Goal: Transaction & Acquisition: Obtain resource

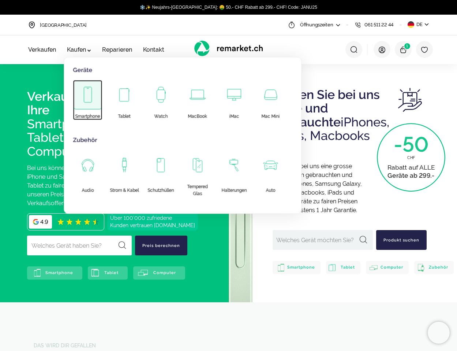
click at [87, 101] on img at bounding box center [87, 95] width 8 height 16
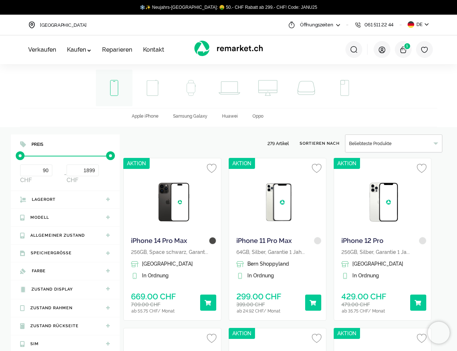
click at [1, 105] on div "Smartphone Smartphone Tablet Tablet Watch Watch MacBook MacBook iMac iMac Mac M…" at bounding box center [228, 95] width 457 height 63
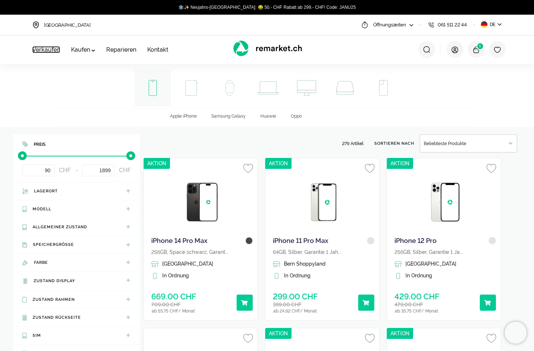
click at [50, 51] on link "Verkaufen" at bounding box center [46, 49] width 28 height 7
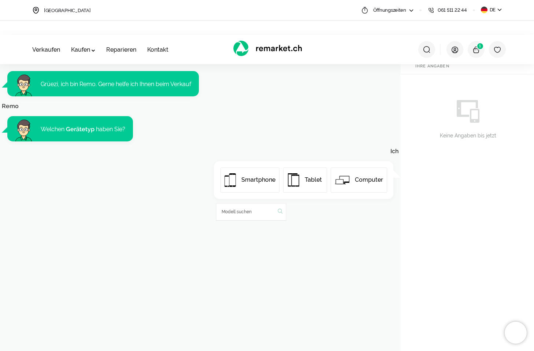
click at [234, 175] on img at bounding box center [229, 180] width 11 height 14
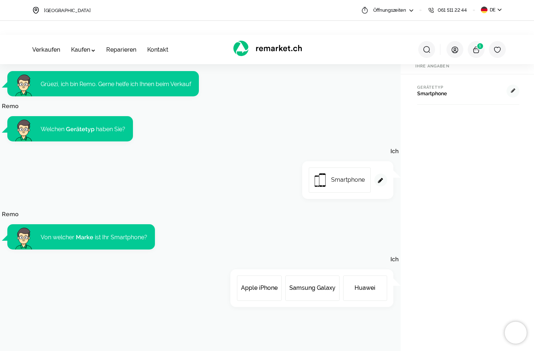
click at [267, 292] on button "Apple iPhone" at bounding box center [259, 287] width 45 height 25
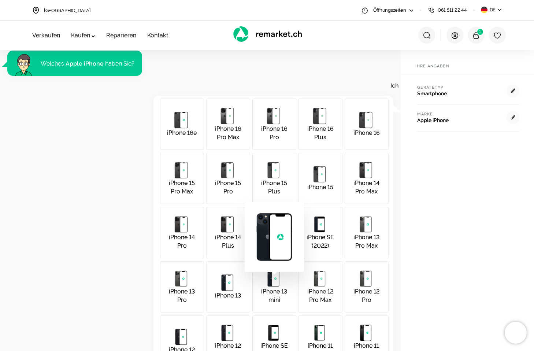
scroll to position [380, 0]
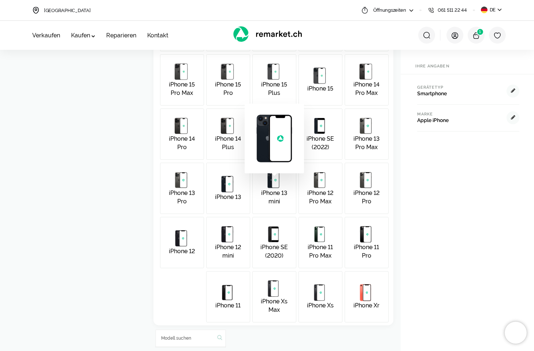
click at [266, 126] on img at bounding box center [274, 138] width 54 height 54
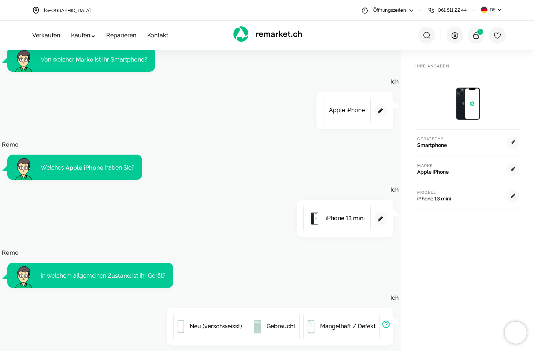
scroll to position [177, 0]
click at [283, 315] on button "Gebraucht" at bounding box center [275, 326] width 50 height 25
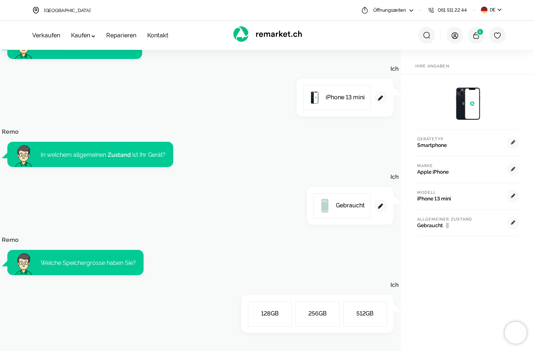
click at [267, 318] on button "128GB" at bounding box center [270, 313] width 44 height 25
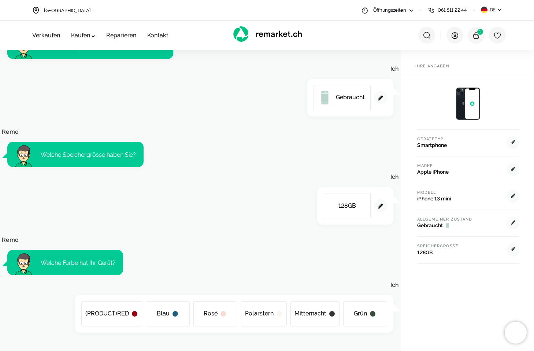
click at [267, 318] on button "Polarstern" at bounding box center [264, 313] width 46 height 25
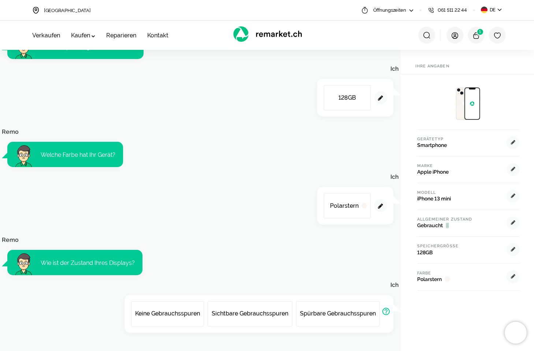
click at [267, 318] on button "Sichtbare Gebrauchsspuren" at bounding box center [249, 313] width 85 height 25
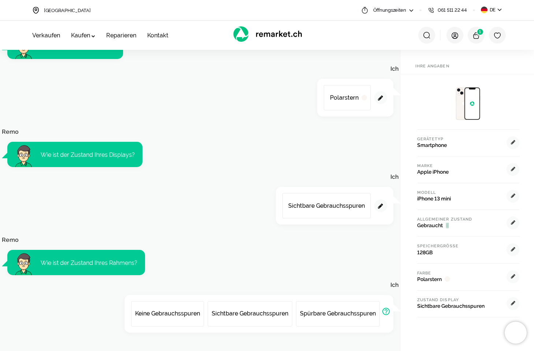
click at [267, 318] on button "Sichtbare Gebrauchsspuren" at bounding box center [249, 313] width 85 height 25
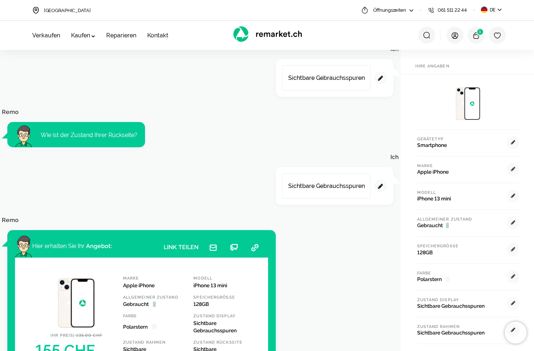
scroll to position [916, 0]
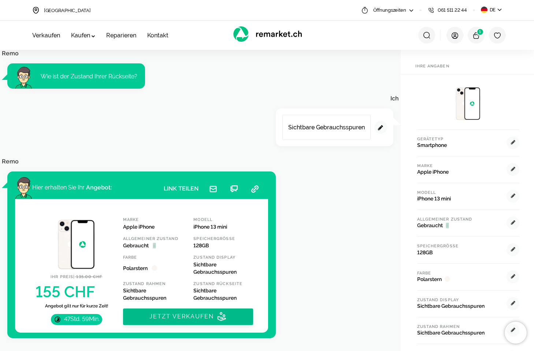
click at [167, 319] on button "Jetzt verkaufen" at bounding box center [188, 316] width 130 height 16
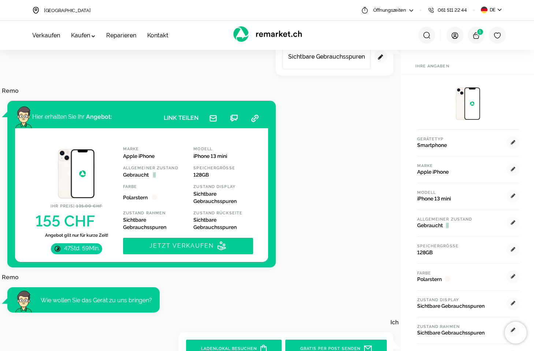
scroll to position [1007, 0]
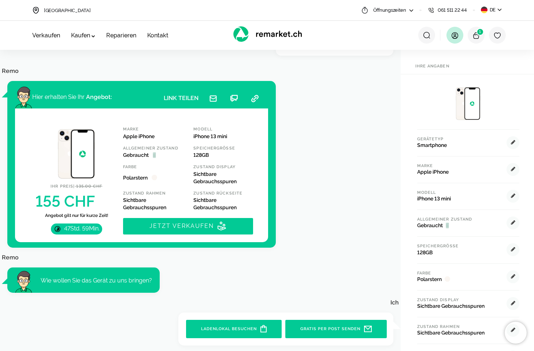
click at [457, 34] on img at bounding box center [454, 35] width 7 height 7
click at [434, 33] on div "Registrieren E-Mail Passwort Ihr Passwort muss aus mindestens 8 Zeichen (bis zu…" at bounding box center [467, 34] width 76 height 29
click at [428, 35] on icon at bounding box center [426, 34] width 7 height 7
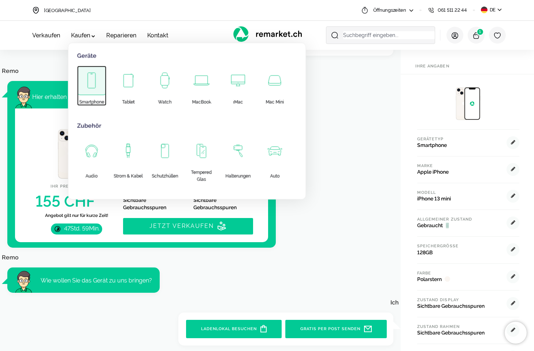
click at [99, 81] on span at bounding box center [91, 80] width 29 height 29
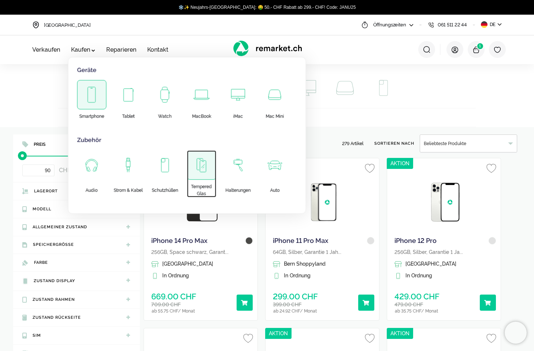
click at [198, 165] on img at bounding box center [202, 165] width 10 height 14
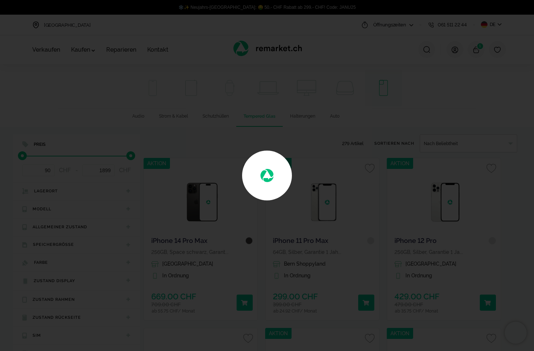
type input "19.9"
type input "149.9"
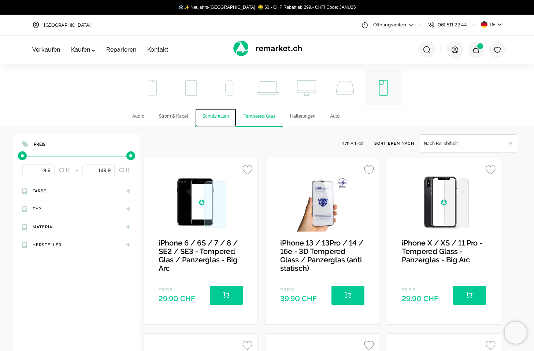
click at [210, 114] on span "Schutzhüllen" at bounding box center [215, 115] width 26 height 5
